Goal: Task Accomplishment & Management: Use online tool/utility

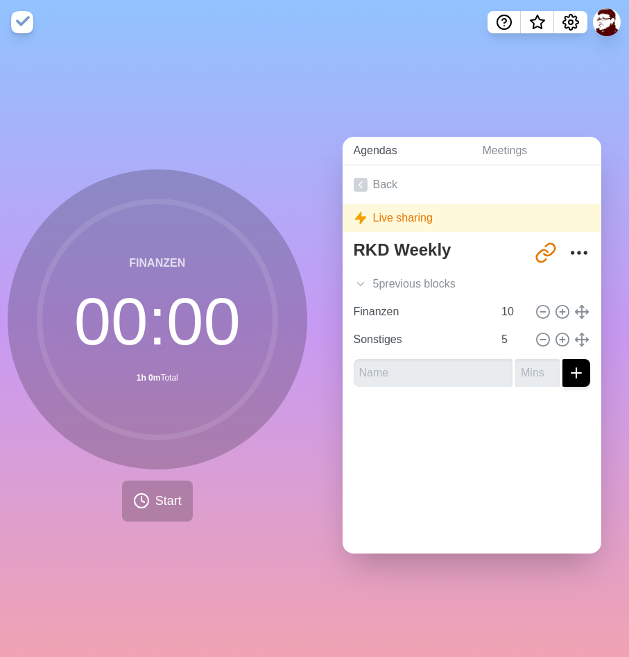
click at [369, 152] on link "Agendas" at bounding box center [407, 151] width 129 height 28
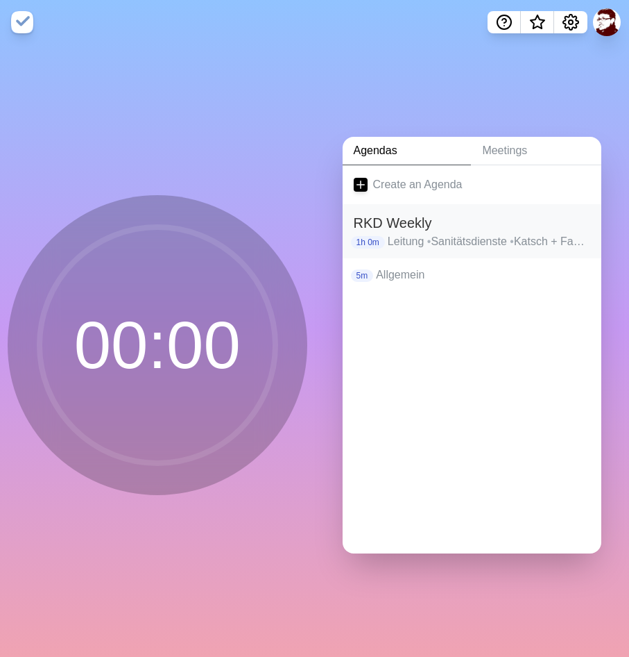
click at [414, 242] on p "Leitung • Sanitätsdienste • Katsch + Fahrzeuge • Bereitschaften + Bergwacht • A…" at bounding box center [489, 241] width 203 height 17
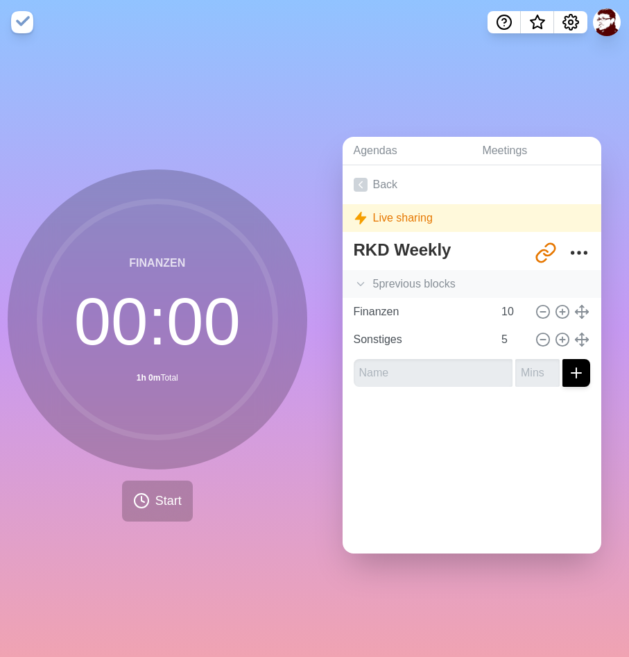
click at [355, 278] on icon at bounding box center [361, 284] width 14 height 14
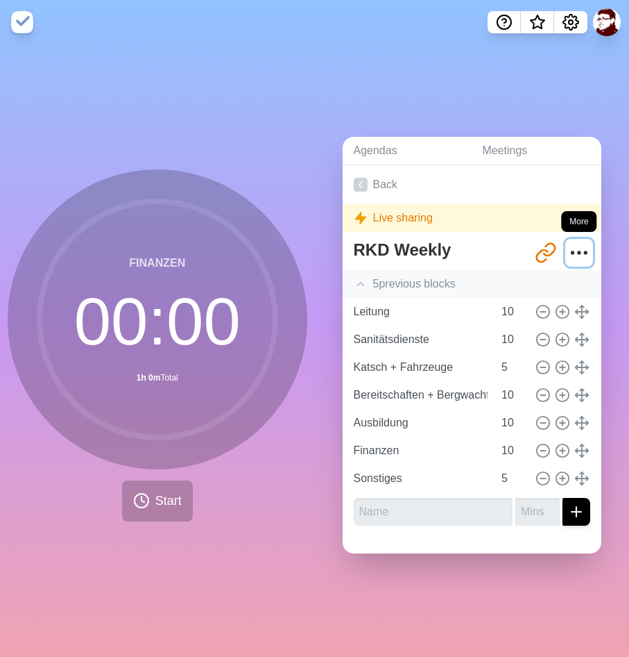
click at [574, 246] on icon "More" at bounding box center [579, 253] width 22 height 22
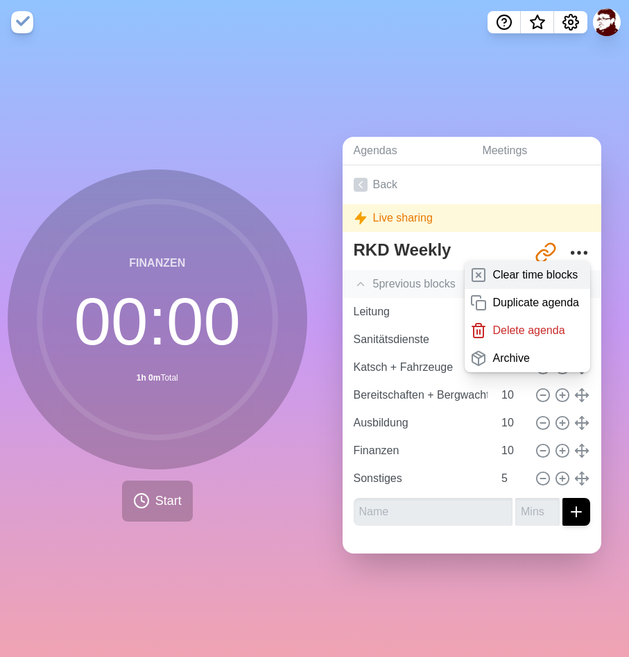
click at [541, 276] on p "Clear time blocks" at bounding box center [535, 274] width 85 height 17
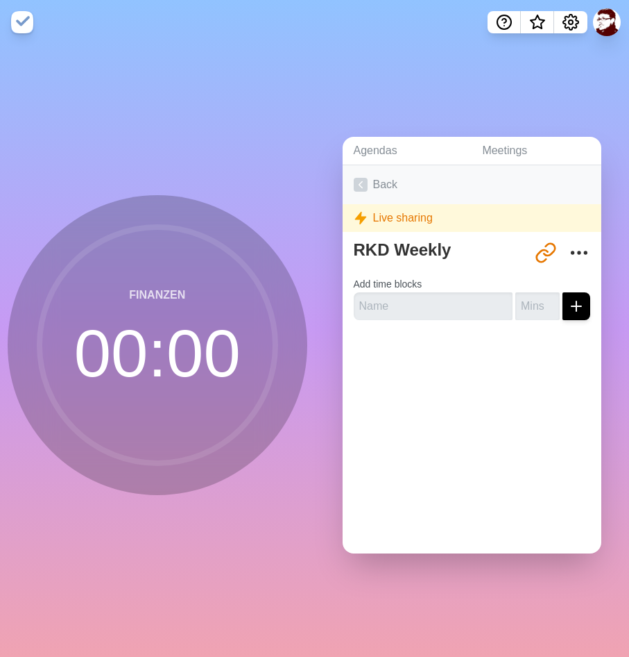
click at [383, 188] on link "Back" at bounding box center [473, 184] width 260 height 39
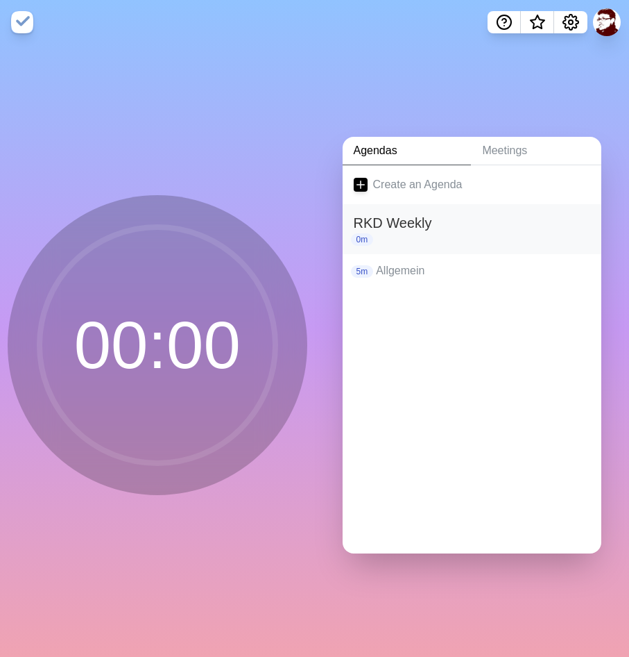
click at [387, 236] on div "0m" at bounding box center [472, 239] width 237 height 12
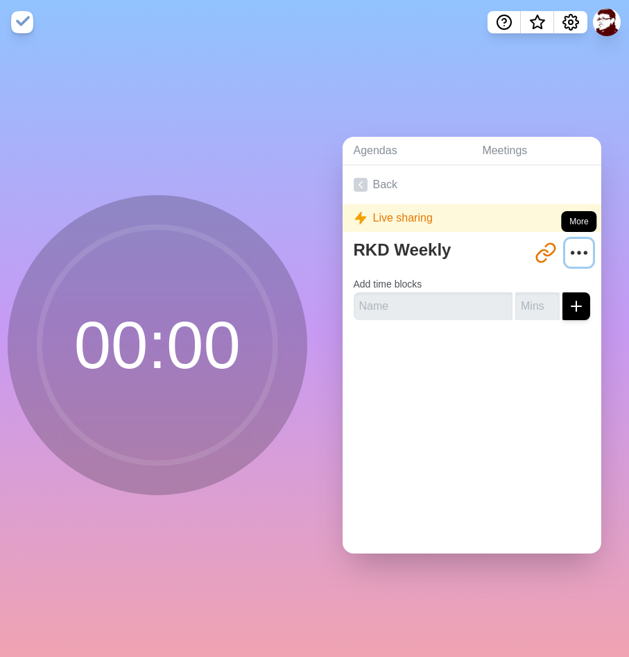
click at [575, 244] on icon "More" at bounding box center [579, 253] width 22 height 22
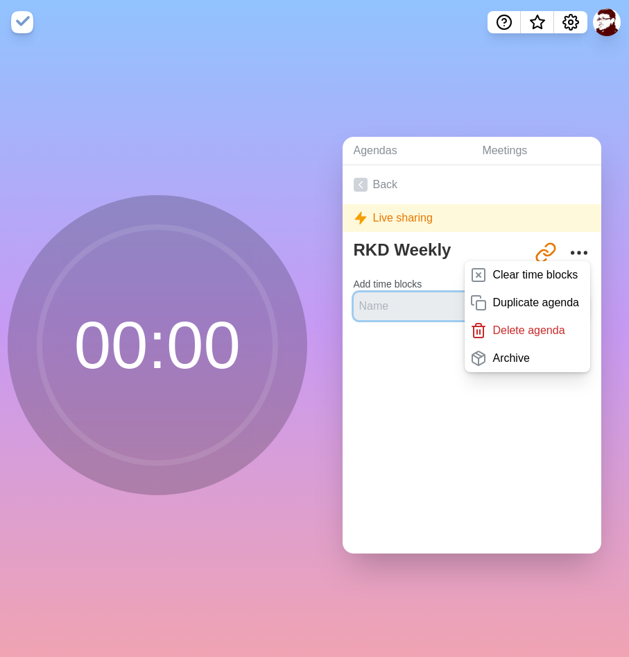
click at [422, 310] on input "text" at bounding box center [434, 306] width 160 height 28
type input "Leitung"
click at [479, 404] on div "Back Live sharing RKD Weekly [URL][DOMAIN_NAME] Clear time blocks Duplicate age…" at bounding box center [473, 359] width 260 height 388
click at [455, 407] on div "Back Live sharing RKD Weekly [URL][DOMAIN_NAME] Clear time blocks Duplicate age…" at bounding box center [473, 359] width 260 height 388
click at [477, 233] on div "Back Live sharing RKD Weekly [URL][DOMAIN_NAME] Clear time blocks Duplicate age…" at bounding box center [473, 248] width 260 height 166
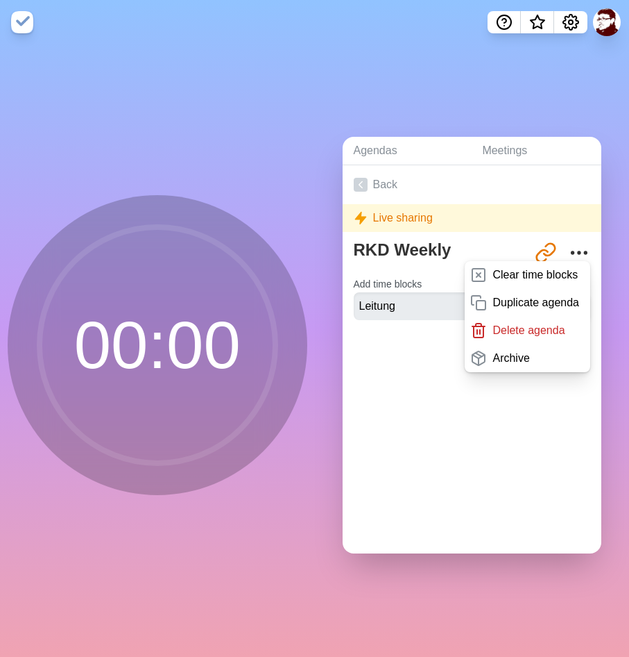
click at [477, 233] on div "Back Live sharing RKD Weekly [URL][DOMAIN_NAME] Clear time blocks Duplicate age…" at bounding box center [473, 248] width 260 height 166
click at [577, 244] on icon "More" at bounding box center [579, 253] width 22 height 22
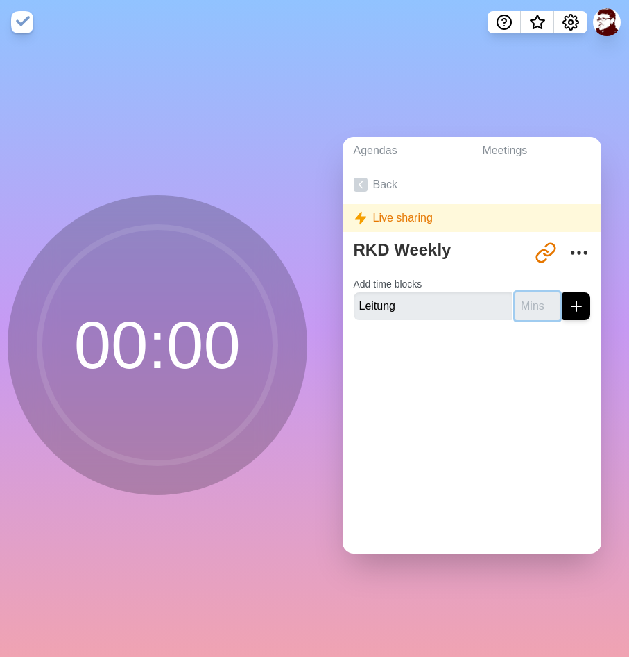
click at [532, 309] on input "number" at bounding box center [538, 306] width 44 height 28
type input "10"
click at [563, 292] on button "submit" at bounding box center [577, 306] width 28 height 28
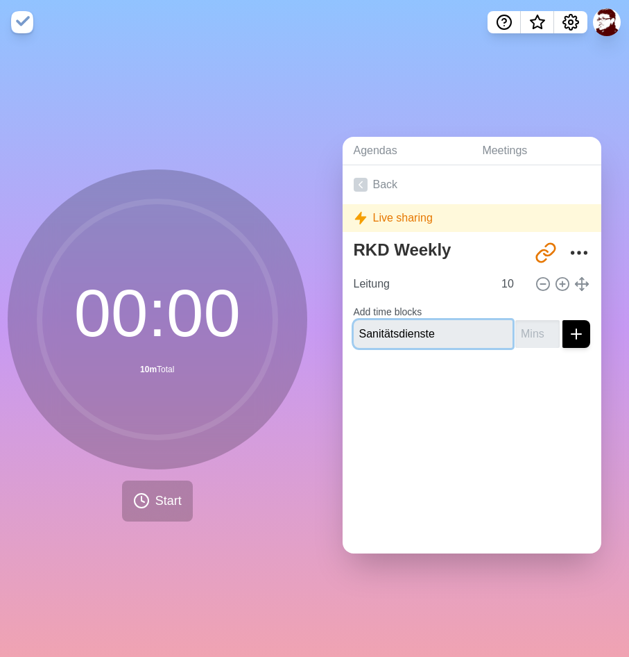
type input "Sanitätsdienste"
type input "10"
click at [563, 320] on button "submit" at bounding box center [577, 334] width 28 height 28
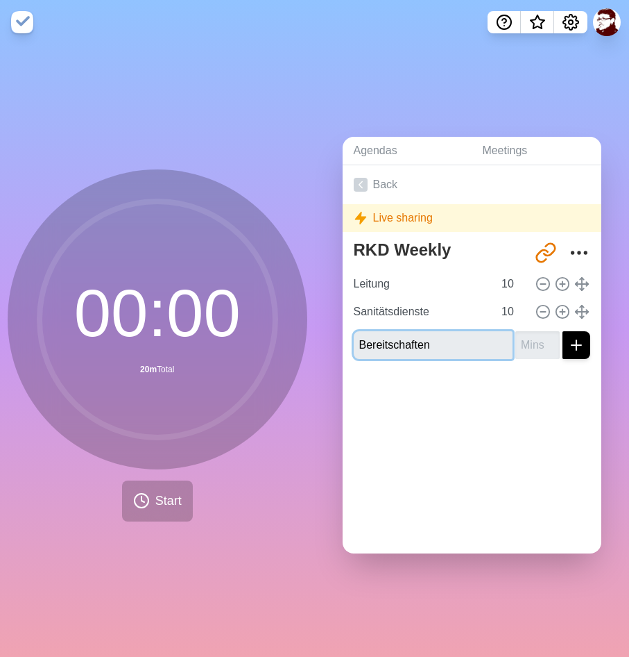
type input "Bereitschaften"
type input "10"
click at [563, 331] on button "submit" at bounding box center [577, 345] width 28 height 28
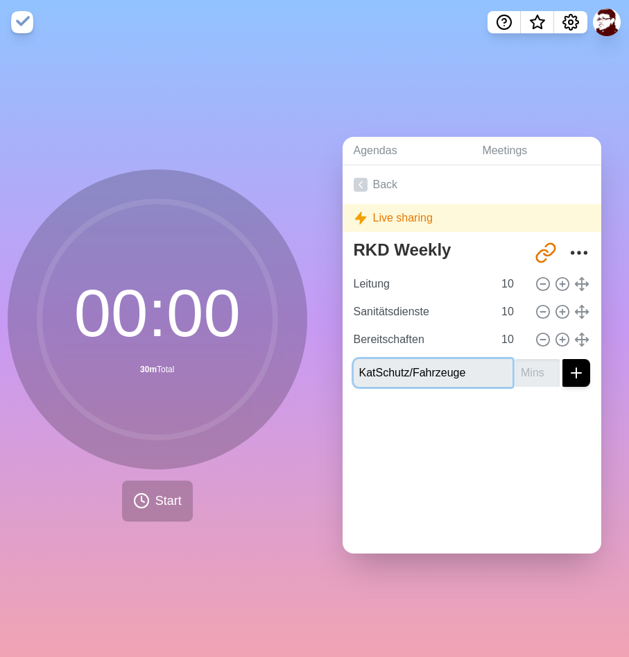
type input "KatSchutz/Fahrzeuge"
type input "5"
click at [563, 359] on button "submit" at bounding box center [577, 373] width 28 height 28
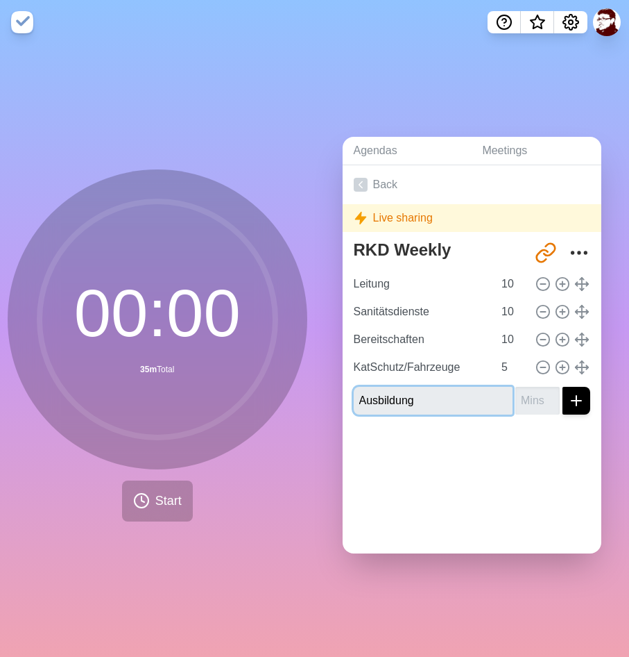
type input "Ausbildung"
type input "10"
click at [563, 387] on button "submit" at bounding box center [577, 401] width 28 height 28
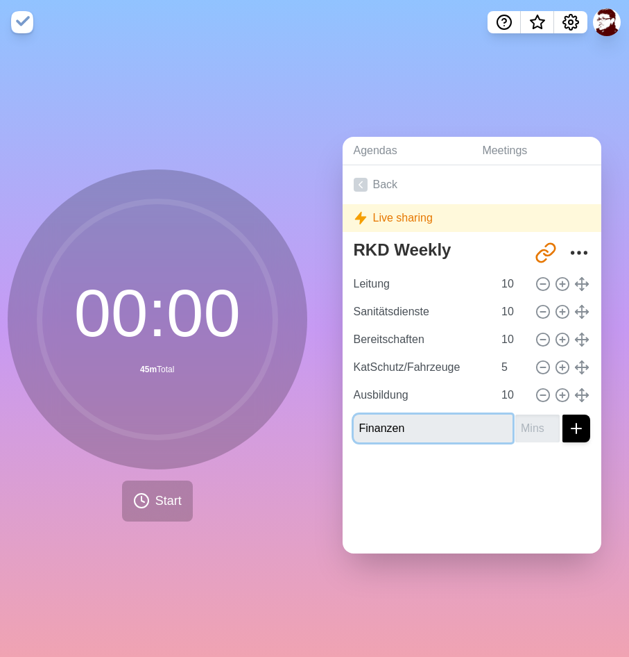
type input "Finanzen"
type input "10"
click at [563, 414] on button "submit" at bounding box center [577, 428] width 28 height 28
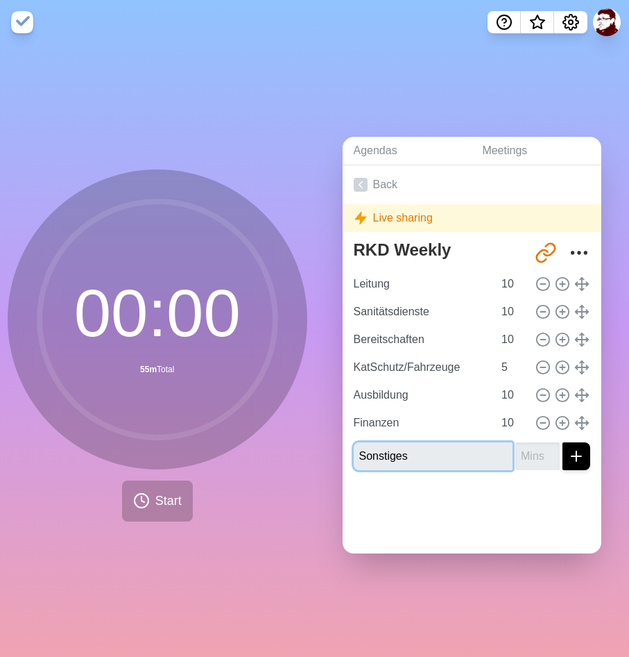
type input "Sonstiges"
type input "6"
type input "5"
click at [563, 442] on button "submit" at bounding box center [577, 456] width 28 height 28
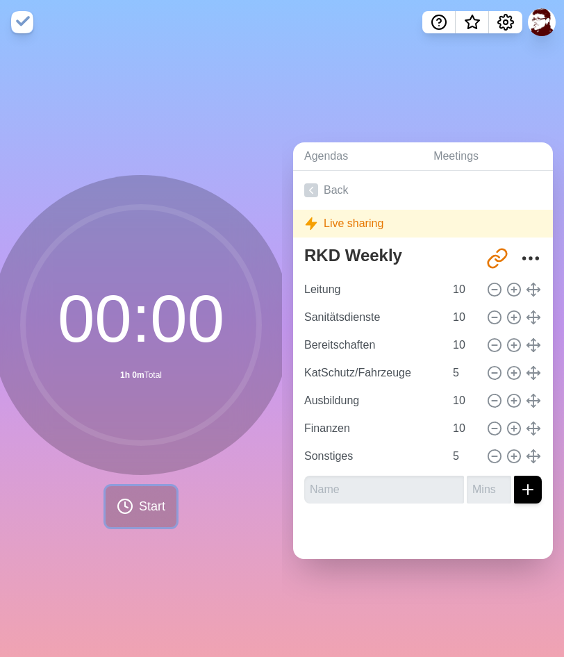
click at [157, 500] on span "Start" at bounding box center [152, 506] width 26 height 19
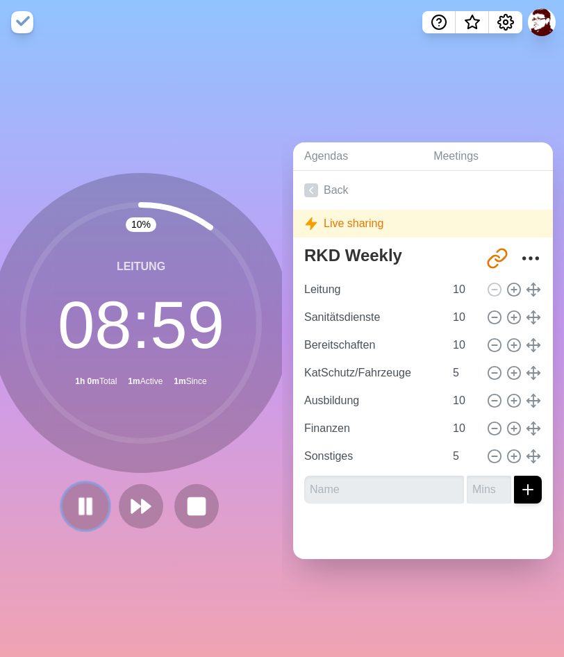
click at [80, 507] on rect at bounding box center [82, 505] width 4 height 15
click at [87, 505] on polygon at bounding box center [85, 505] width 14 height 17
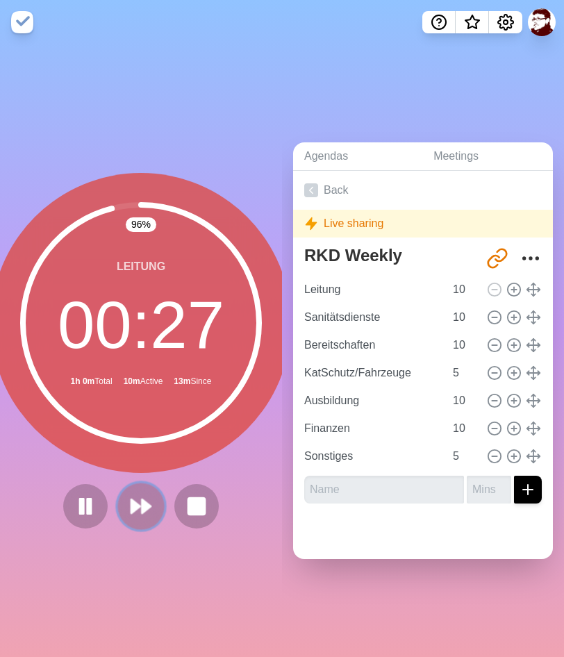
click at [158, 501] on button at bounding box center [140, 505] width 46 height 46
